Goal: Task Accomplishment & Management: Manage account settings

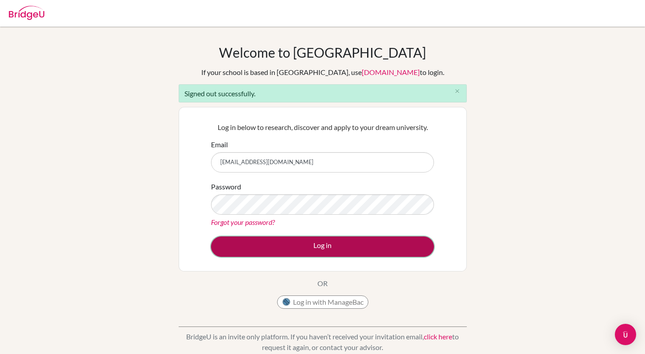
click at [302, 250] on button "Log in" at bounding box center [322, 246] width 223 height 20
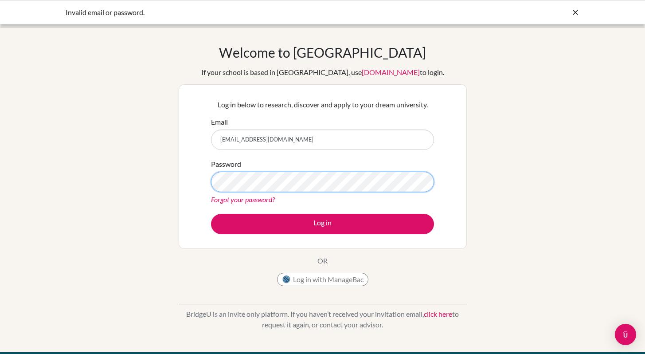
click at [211, 214] on button "Log in" at bounding box center [322, 224] width 223 height 20
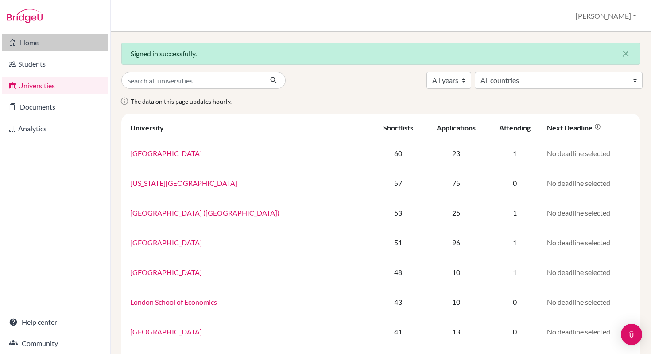
click at [36, 45] on link "Home" at bounding box center [55, 43] width 107 height 18
